Goal: Transaction & Acquisition: Purchase product/service

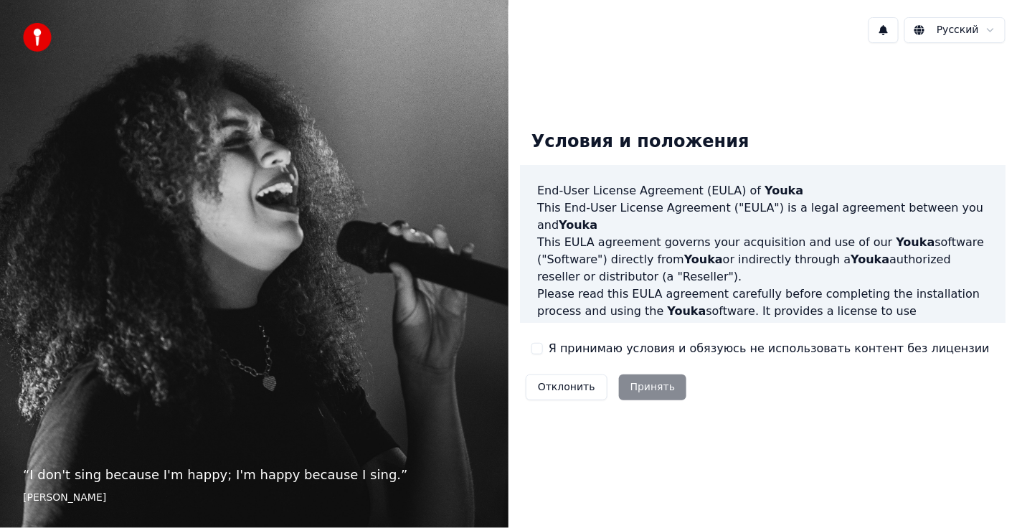
click at [445, 161] on div "“ I don't sing because I'm happy; I'm happy because I sing. ” [PERSON_NAME]" at bounding box center [254, 264] width 508 height 528
click at [540, 348] on button "Я принимаю условия и обязуюсь не использовать контент без лицензии" at bounding box center [536, 348] width 11 height 11
click at [661, 380] on button "Принять" at bounding box center [653, 387] width 68 height 26
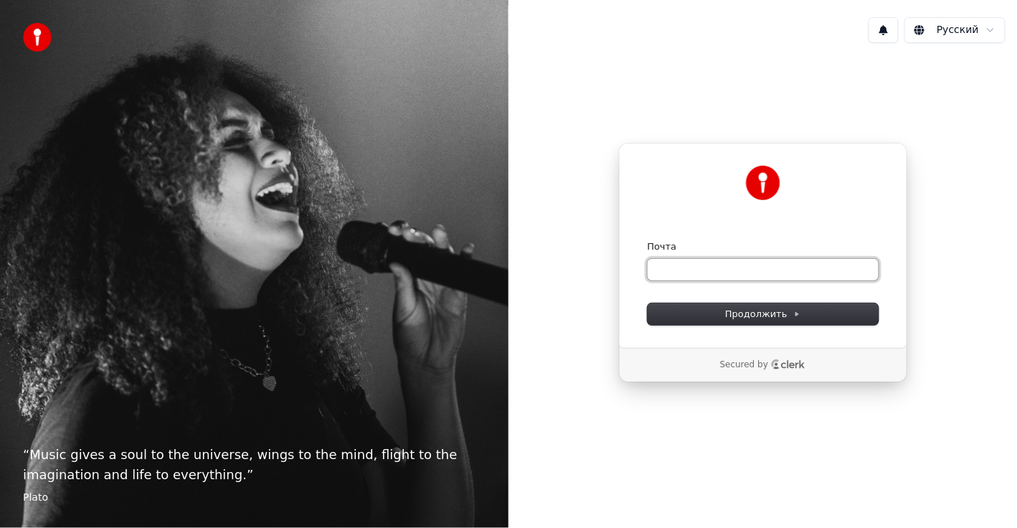
click at [790, 267] on input "Почта" at bounding box center [762, 270] width 231 height 22
type input "*"
click at [647, 240] on button "submit" at bounding box center [647, 240] width 0 height 0
type input "**********"
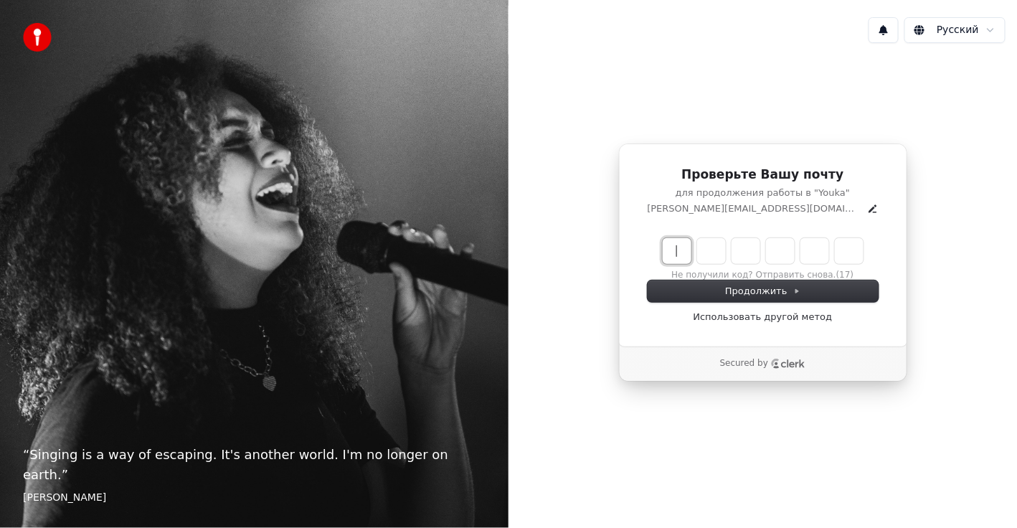
click at [678, 251] on input "Enter verification code" at bounding box center [776, 251] width 229 height 26
type input "******"
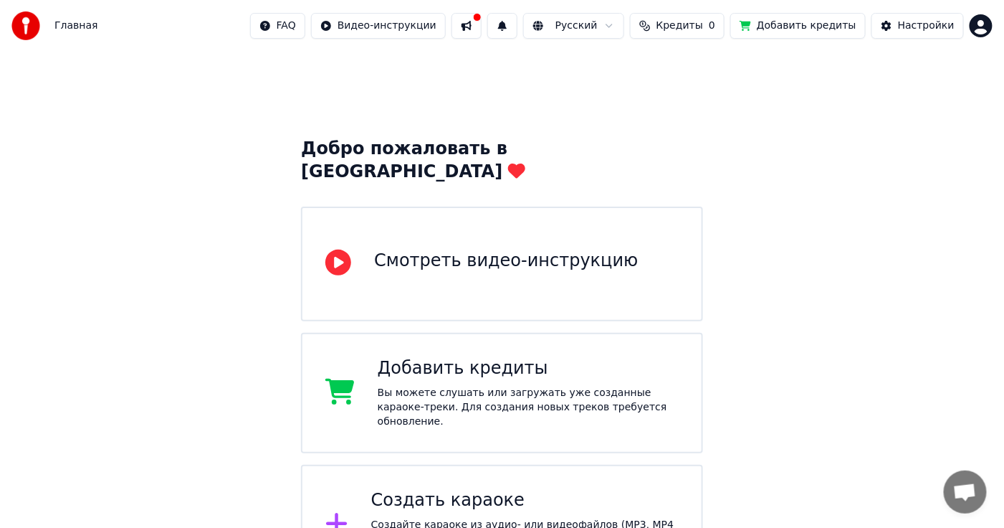
click at [987, 27] on html "Главная FAQ Видео-инструкции Русский Кредиты 0 Добавить кредиты Настройки Добро…" at bounding box center [502, 363] width 1004 height 726
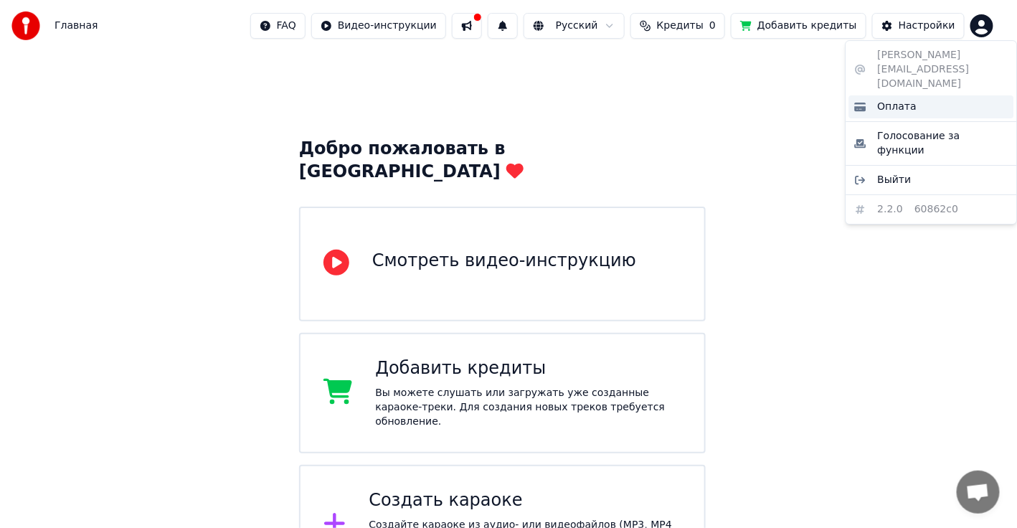
click at [920, 95] on div "Оплата" at bounding box center [931, 106] width 165 height 23
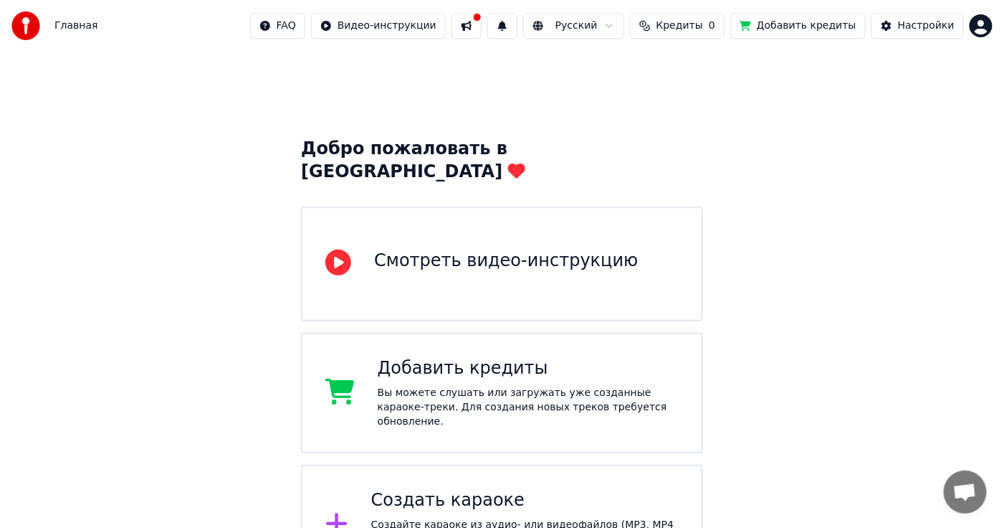
click at [703, 25] on span "Кредиты" at bounding box center [680, 26] width 47 height 14
click at [623, 68] on th "Пополнить" at bounding box center [607, 68] width 69 height 29
click at [723, 62] on th "Срок действия (дней)" at bounding box center [760, 68] width 127 height 29
click at [638, 60] on th "Пополнить" at bounding box center [607, 68] width 69 height 29
click at [638, 62] on th "Пополнить" at bounding box center [607, 68] width 69 height 29
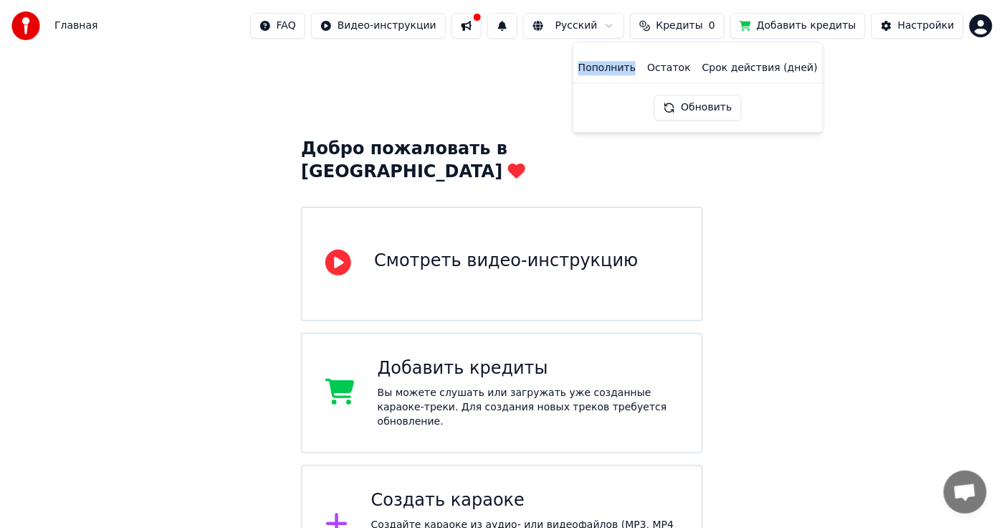
click at [704, 101] on button "Обновить" at bounding box center [698, 108] width 87 height 26
click at [624, 70] on th "Пополнить" at bounding box center [607, 68] width 69 height 29
click at [981, 30] on html "Главная FAQ Видео-инструкции Русский Кредиты 0 Добавить кредиты Настройки Добро…" at bounding box center [502, 363] width 1004 height 726
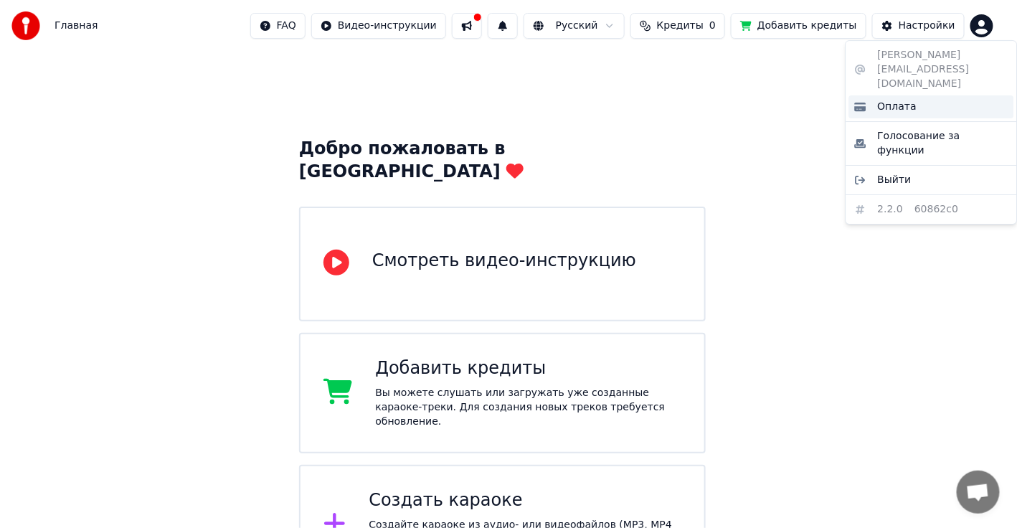
click at [904, 100] on span "Оплата" at bounding box center [897, 107] width 39 height 14
click at [987, 24] on html "Главная FAQ Видео-инструкции Русский Кредиты 0 Добавить кредиты Настройки Добро…" at bounding box center [508, 363] width 1017 height 726
click at [910, 95] on div "Оплата" at bounding box center [931, 106] width 165 height 23
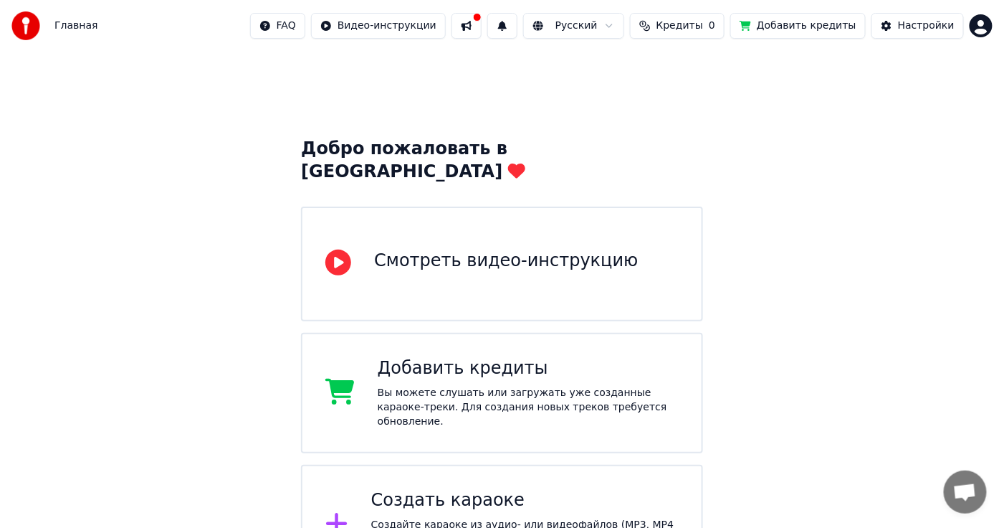
click at [976, 23] on html "Главная FAQ Видео-инструкции Русский Кредиты 0 Добавить кредиты Настройки Добро…" at bounding box center [502, 363] width 1004 height 726
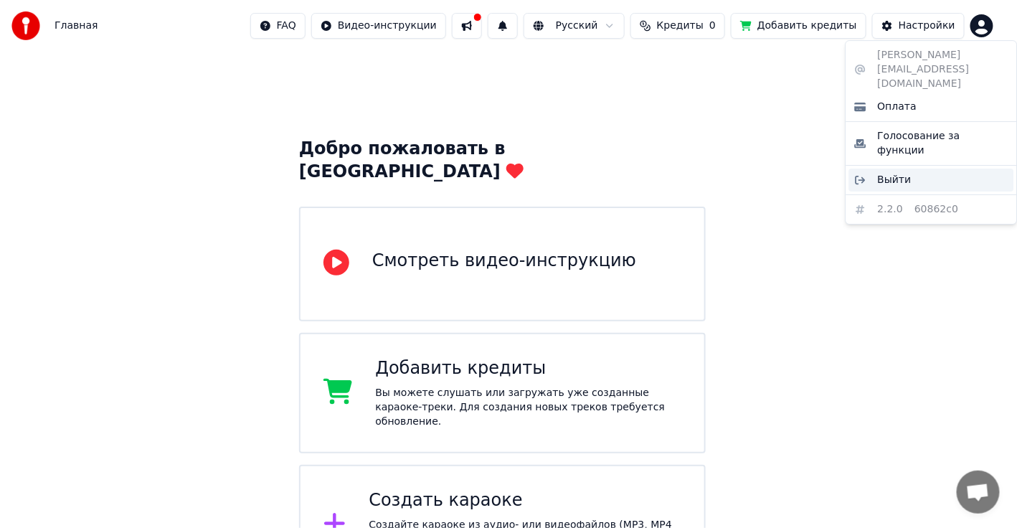
click at [876, 168] on div "Выйти" at bounding box center [931, 179] width 165 height 23
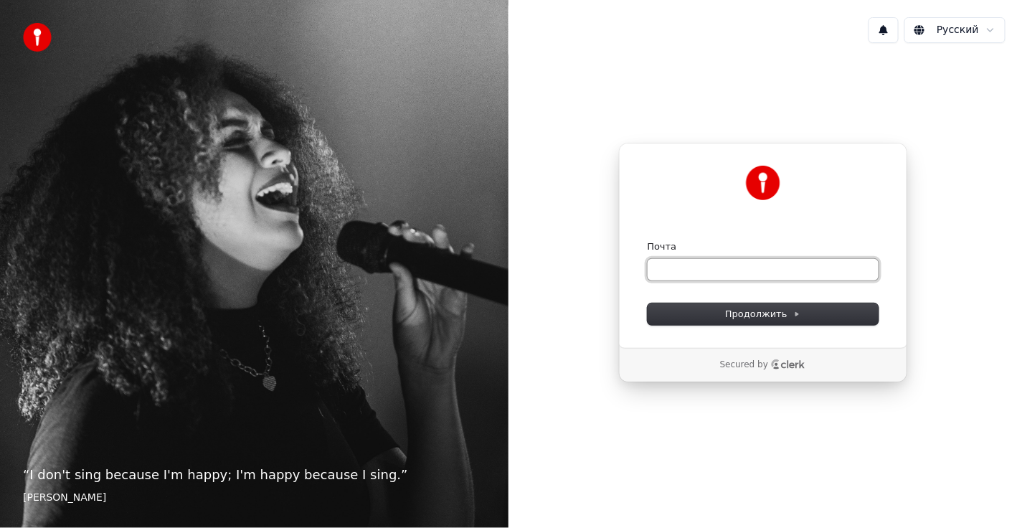
click at [690, 270] on input "Почта" at bounding box center [762, 270] width 231 height 22
type input "*"
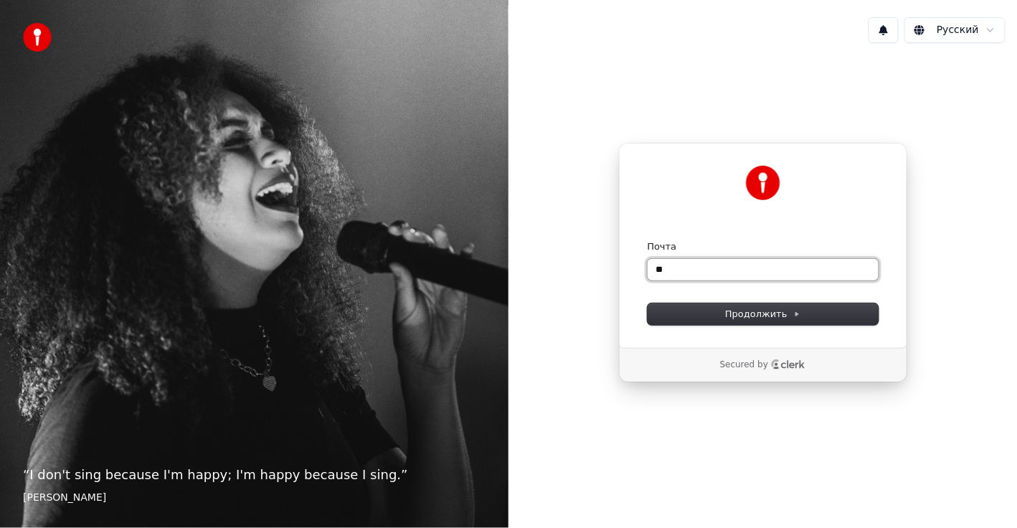
type input "*"
click at [647, 240] on button "submit" at bounding box center [647, 240] width 0 height 0
type input "**********"
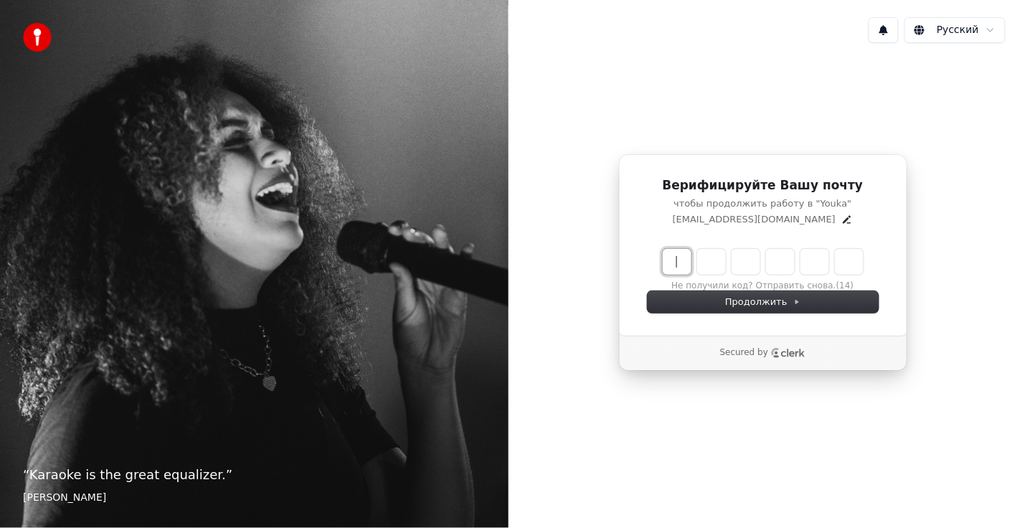
click at [673, 257] on input "Enter verification code" at bounding box center [776, 262] width 229 height 26
type input "******"
